Goal: Task Accomplishment & Management: Manage account settings

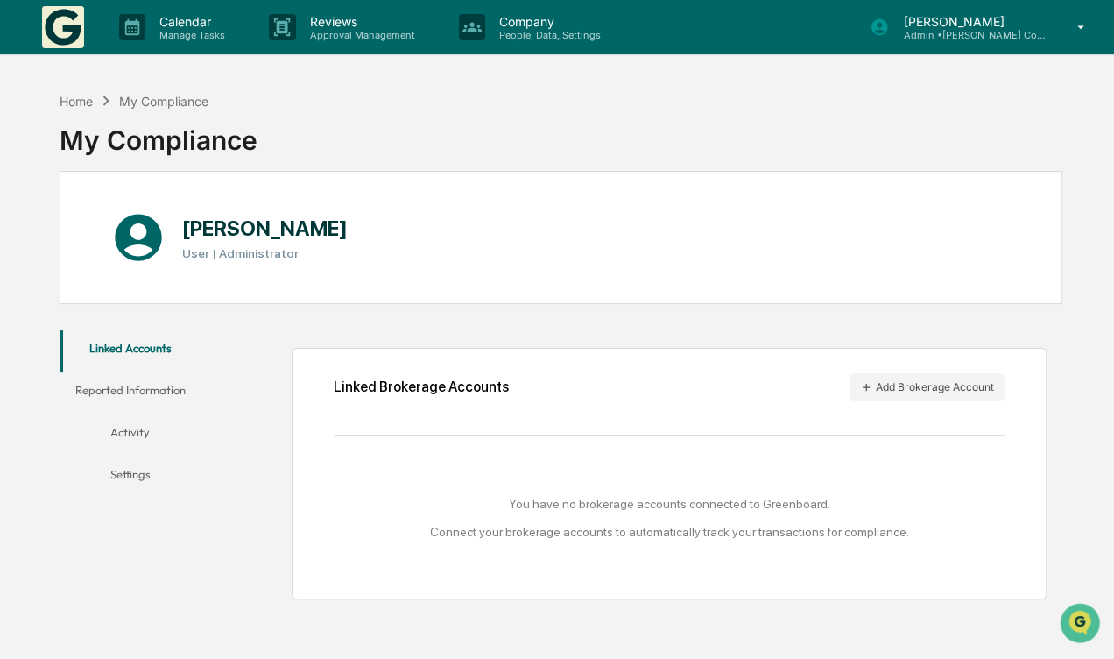
click at [134, 384] on button "Reported Information" at bounding box center [129, 393] width 139 height 42
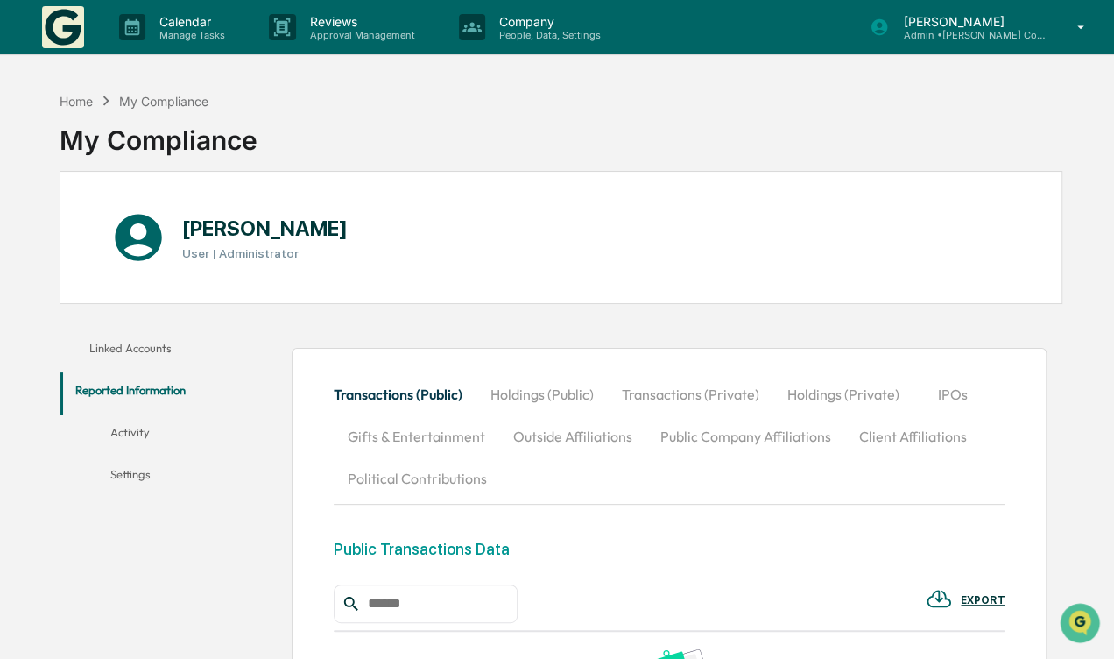
click at [139, 422] on button "Activity" at bounding box center [129, 435] width 139 height 42
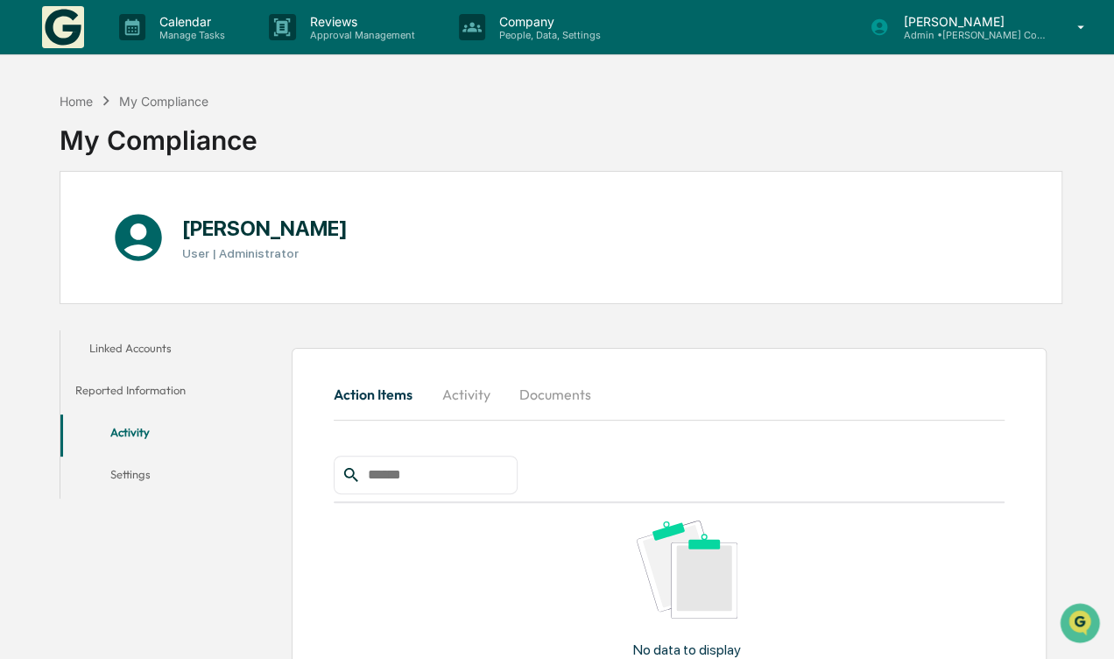
click at [151, 468] on button "Settings" at bounding box center [129, 477] width 139 height 42
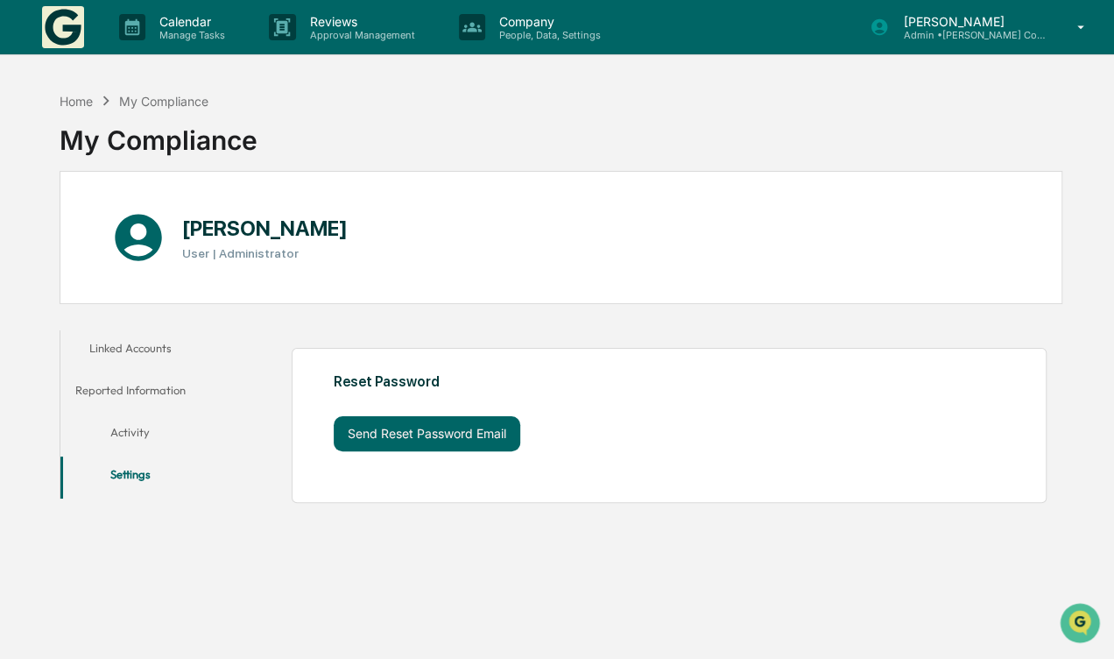
click at [144, 336] on button "Linked Accounts" at bounding box center [129, 351] width 139 height 42
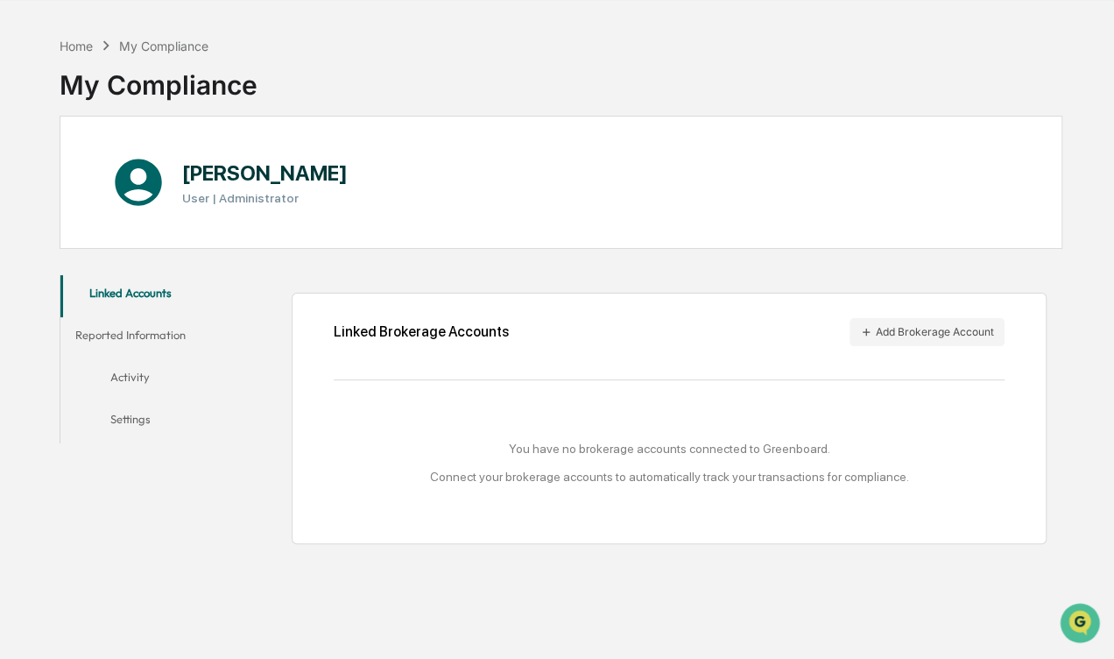
scroll to position [83, 0]
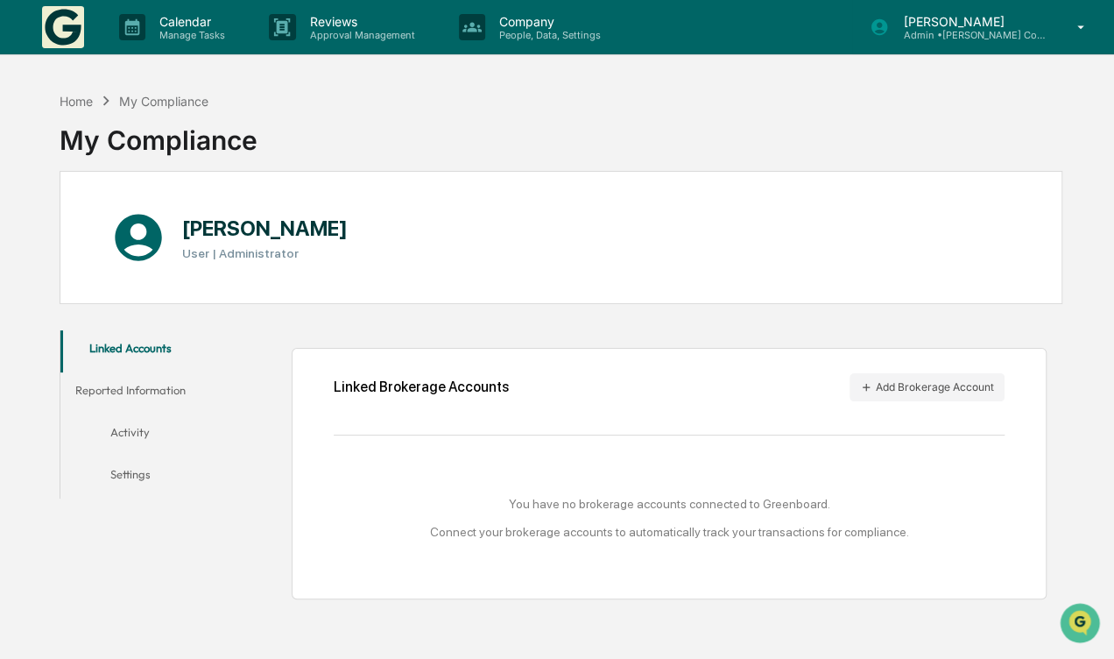
click at [1022, 32] on p "Admin • [PERSON_NAME] Compliance Consulting, LLC" at bounding box center [970, 35] width 163 height 12
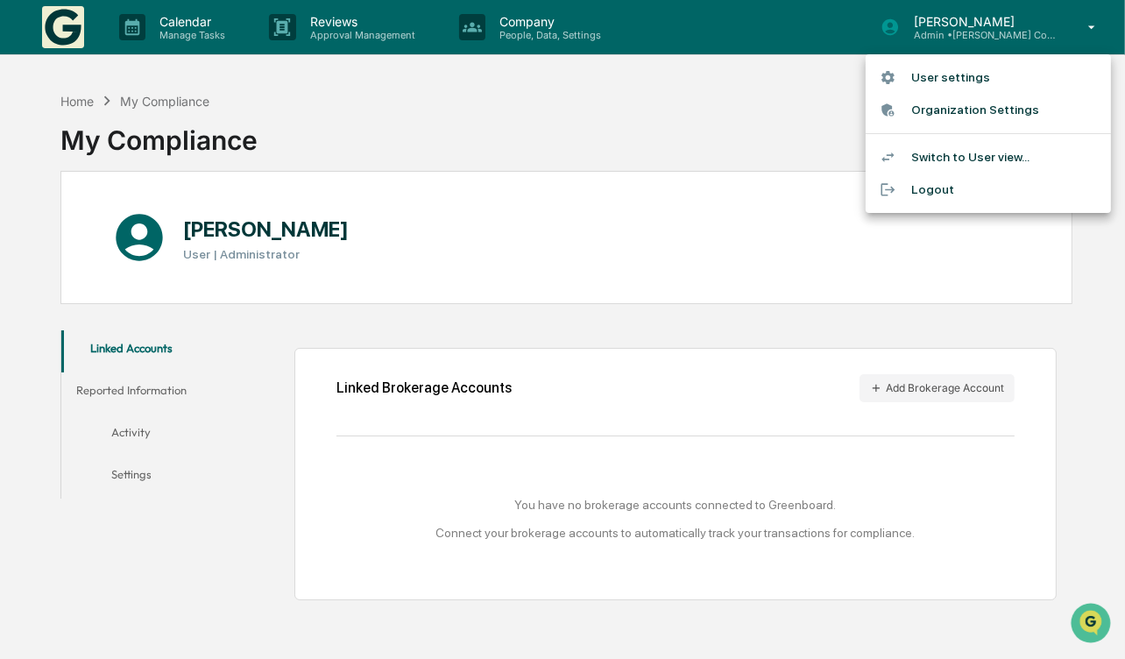
click at [1006, 75] on li "User settings" at bounding box center [987, 77] width 245 height 32
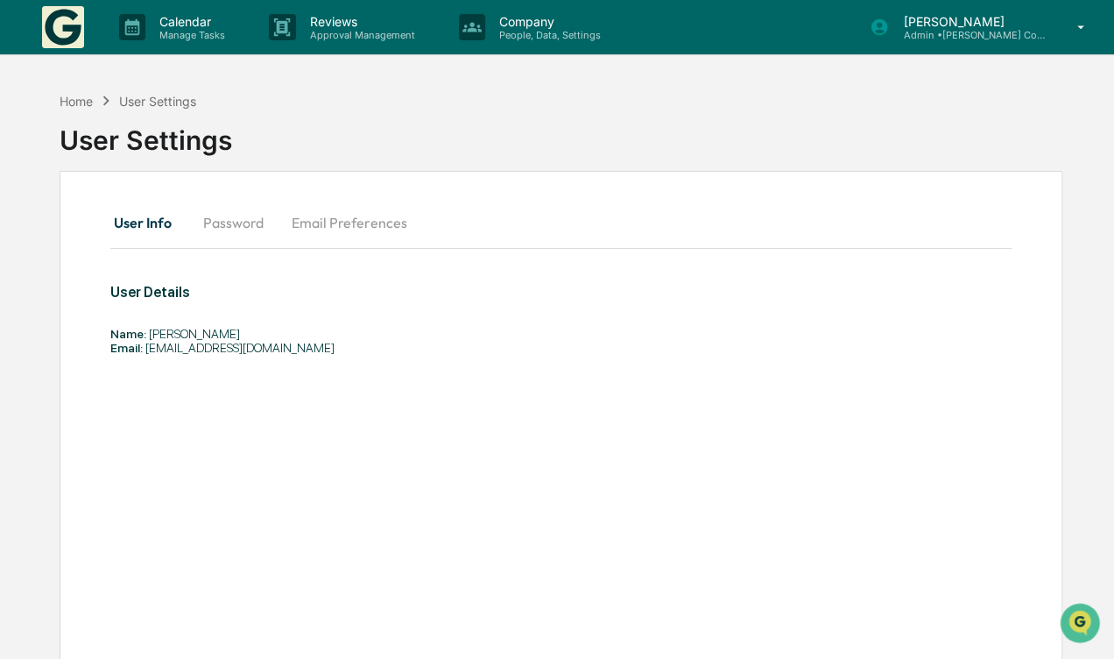
click at [931, 37] on p "Admin • Dziura Compliance Consulting, LLC" at bounding box center [970, 35] width 163 height 12
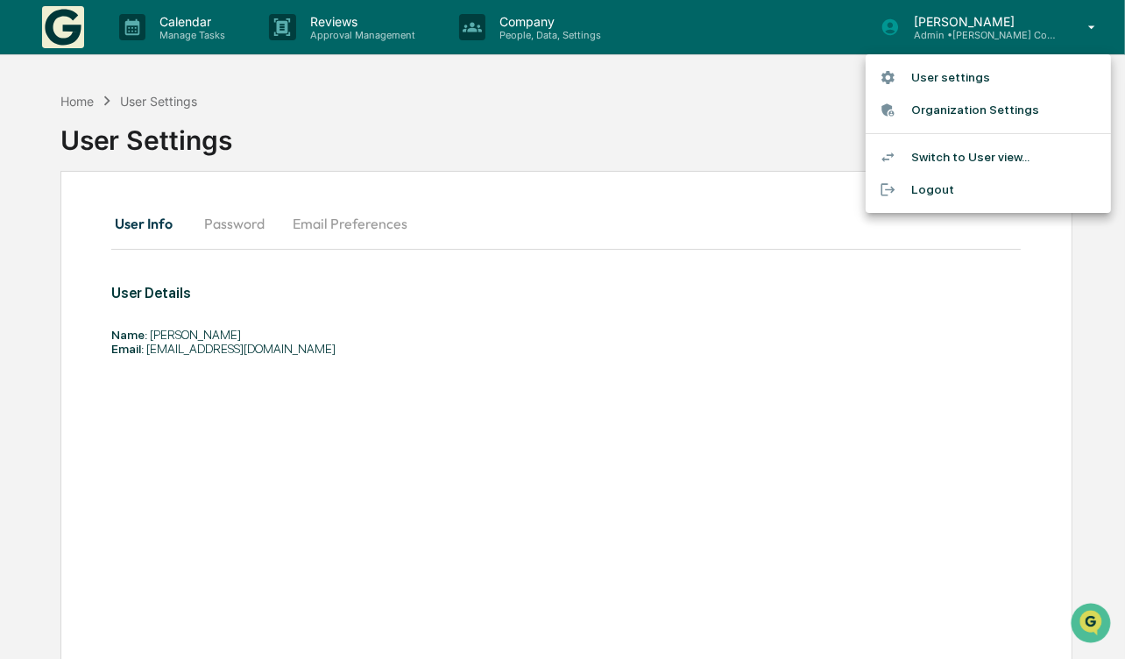
click at [981, 159] on li "Switch to User view..." at bounding box center [987, 157] width 245 height 32
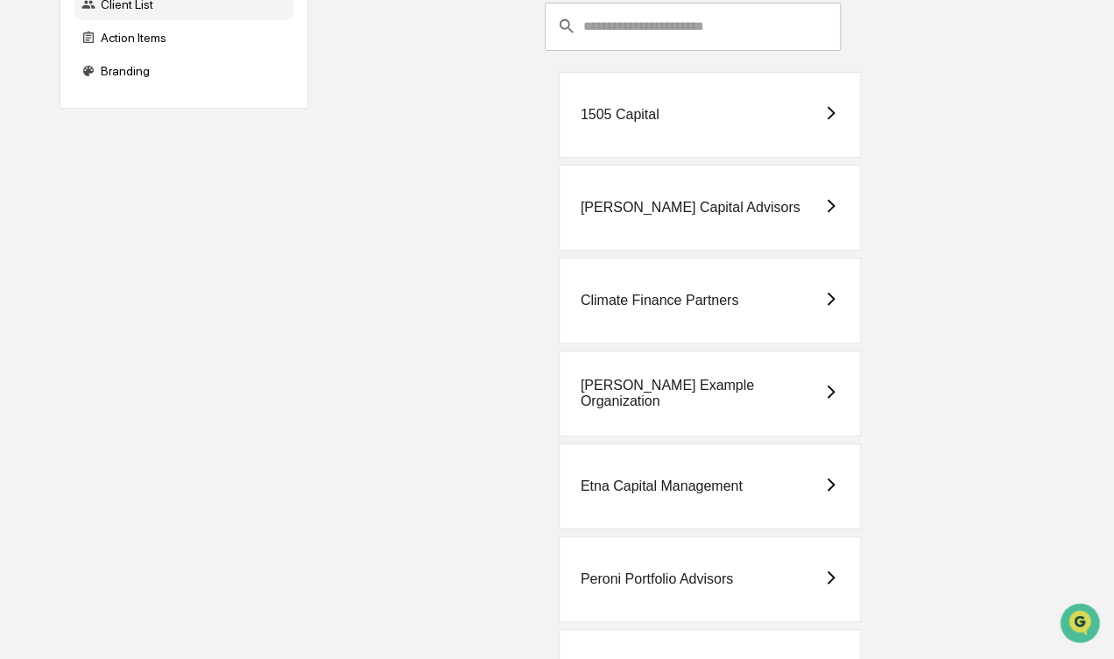
scroll to position [243, 0]
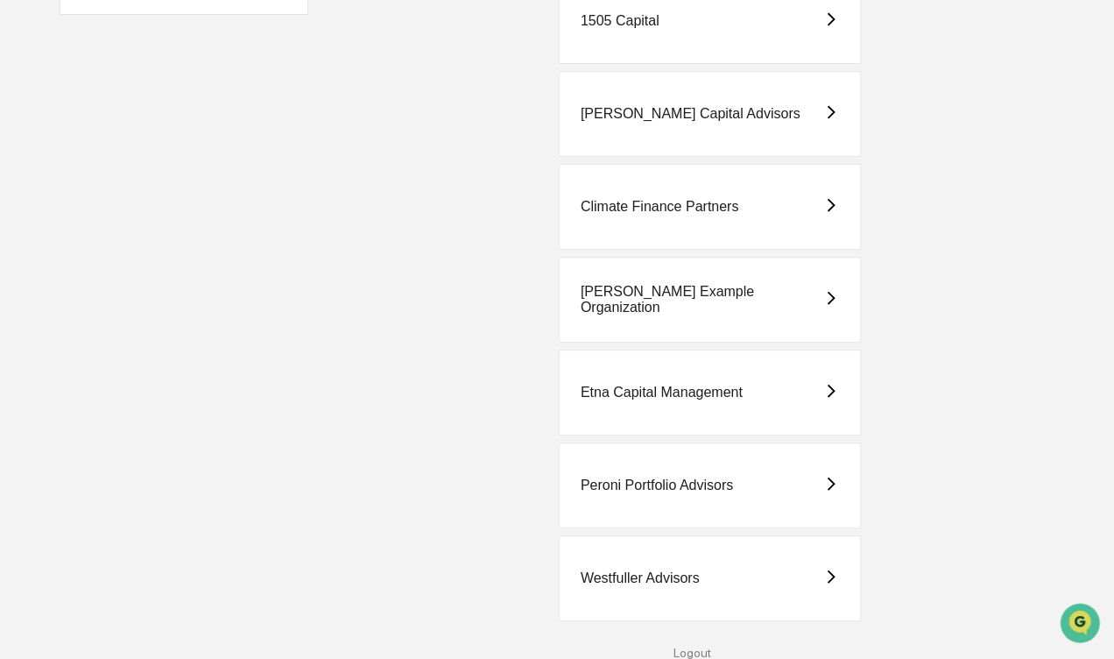
click at [698, 570] on div "Westfuller Advisors" at bounding box center [640, 578] width 119 height 16
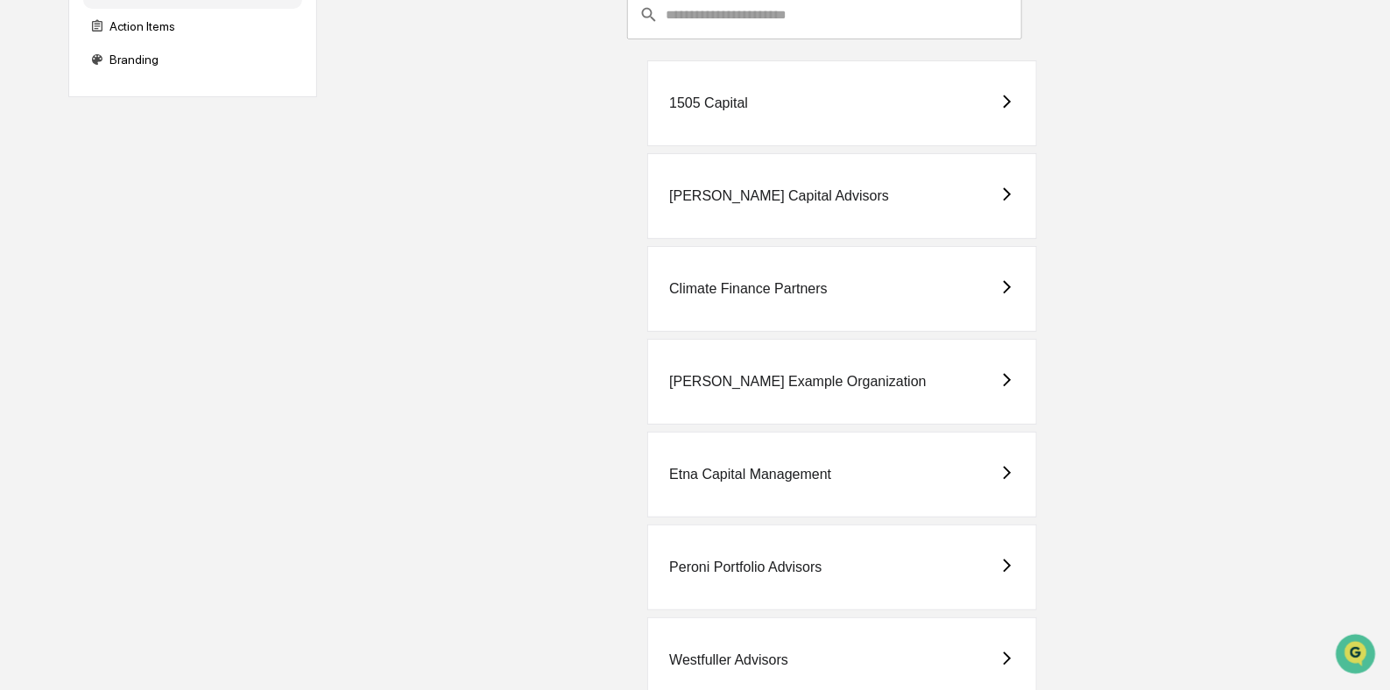
scroll to position [209, 0]
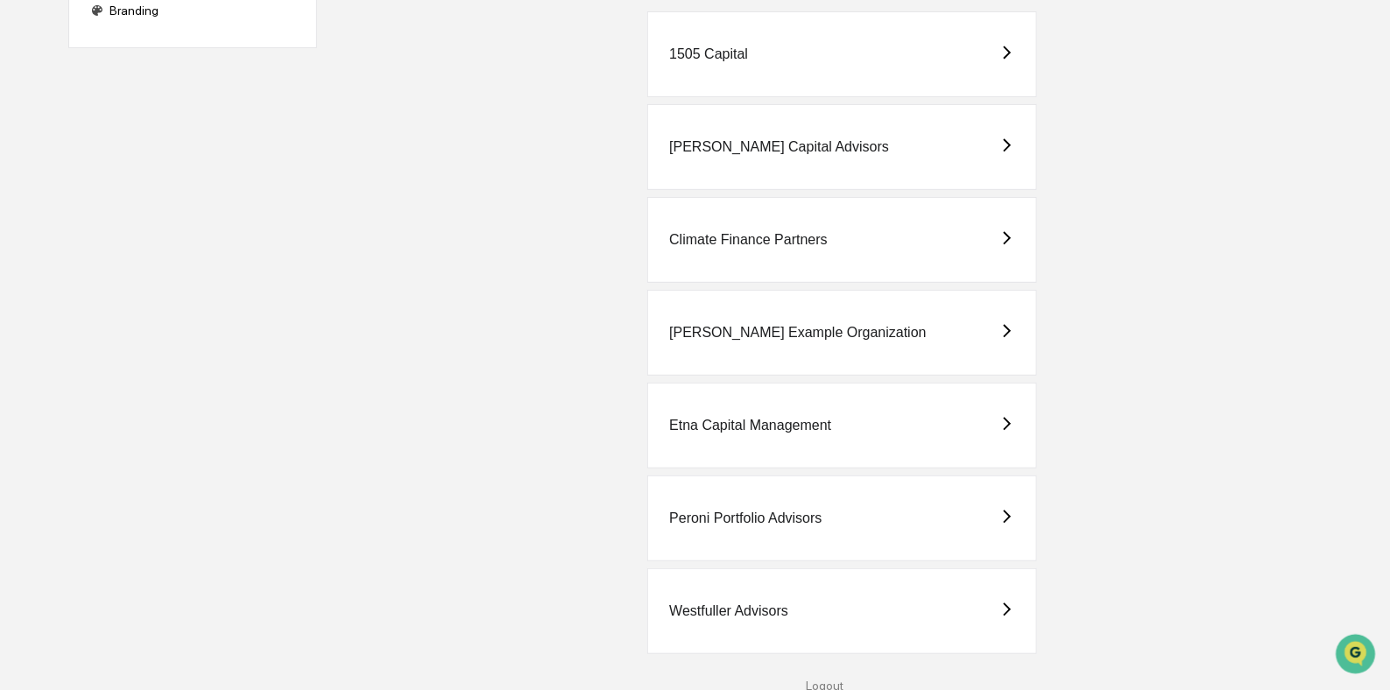
click at [765, 532] on div "Peroni Portfolio Advisors" at bounding box center [842, 519] width 390 height 86
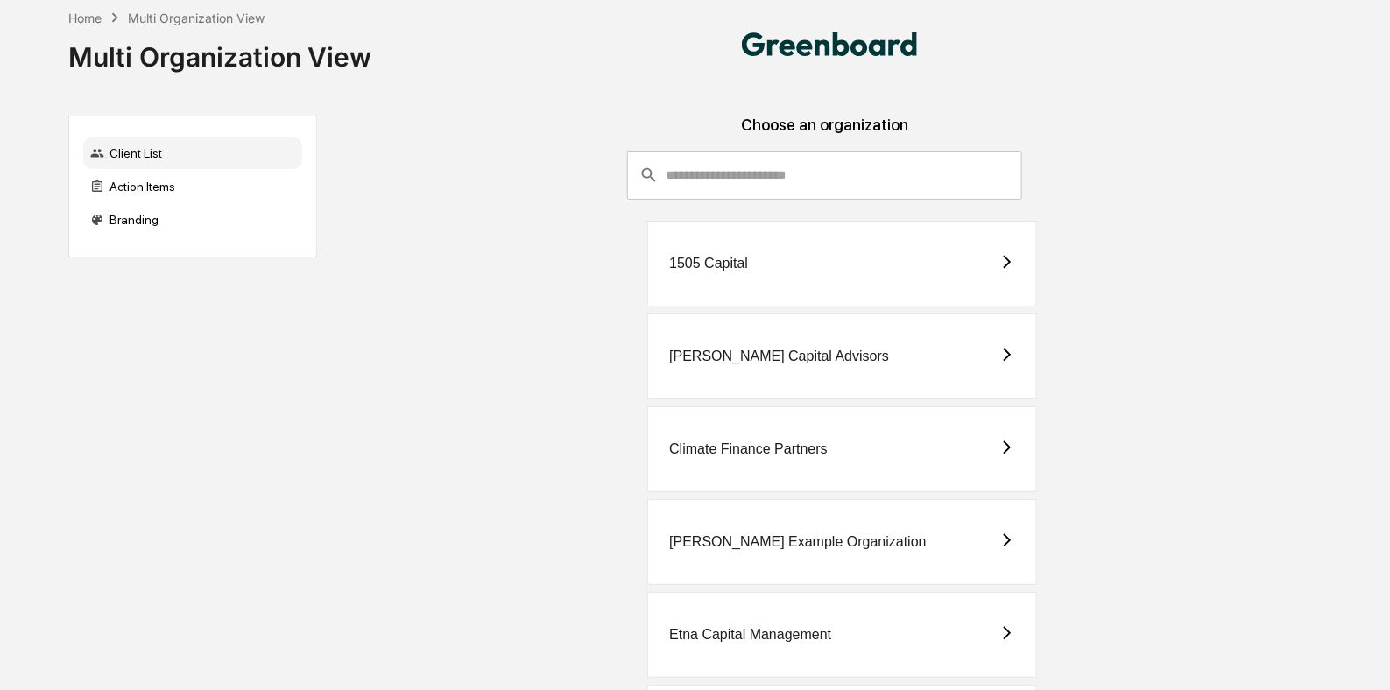
click at [768, 267] on div "1505 Capital" at bounding box center [842, 264] width 390 height 86
